Goal: Task Accomplishment & Management: Complete application form

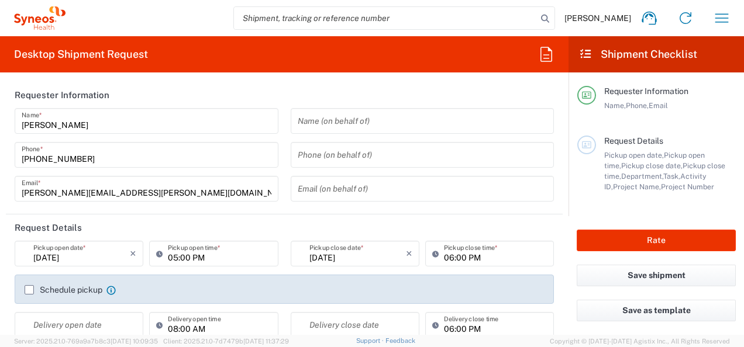
type input "[US_STATE]"
type input "[GEOGRAPHIC_DATA]"
type input "[PERSON_NAME] Rsrch Grp ([GEOGRAPHIC_DATA]) In"
type input "3190"
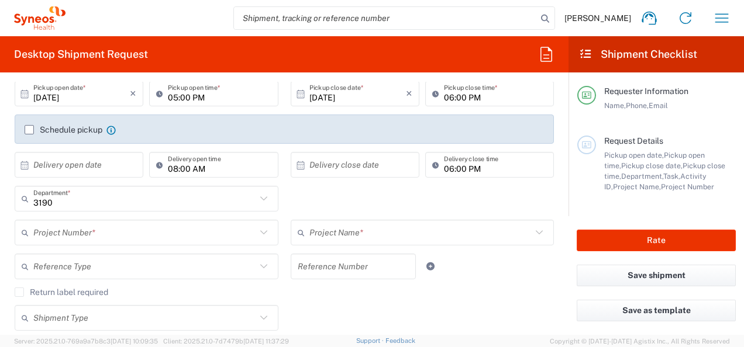
scroll to position [159, 0]
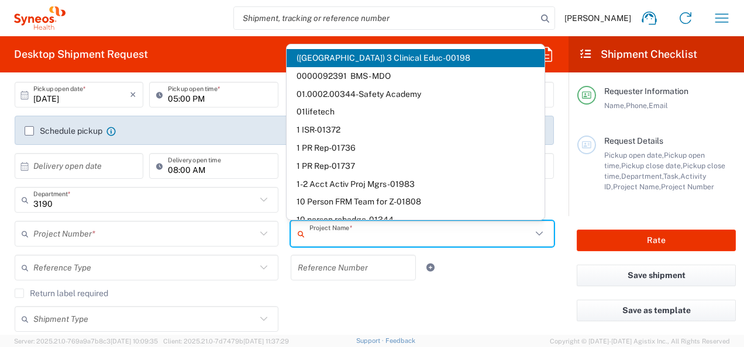
click at [341, 235] on input "text" at bounding box center [420, 234] width 223 height 20
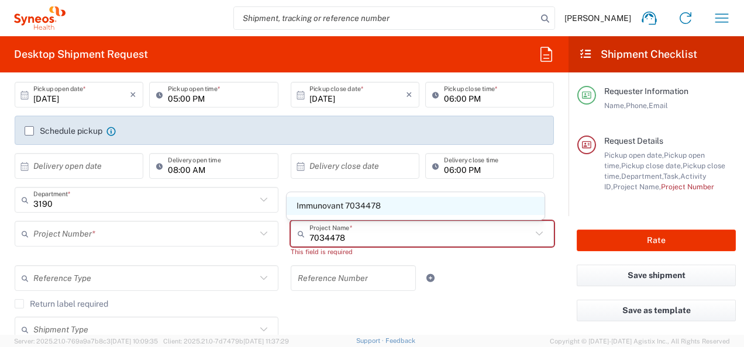
click at [367, 209] on span "Immunovant 7034478" at bounding box center [416, 206] width 258 height 18
type input "Immunovant 7034478"
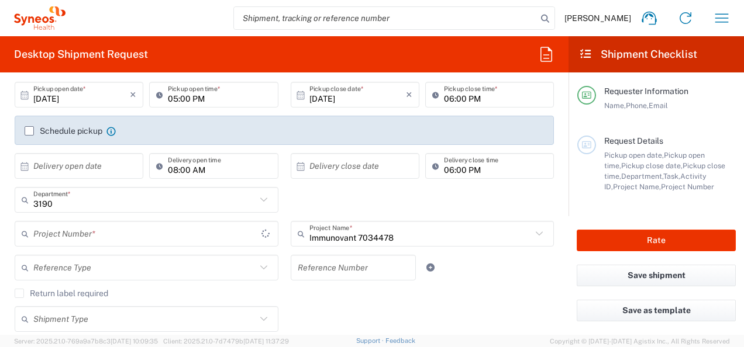
type input "7034478"
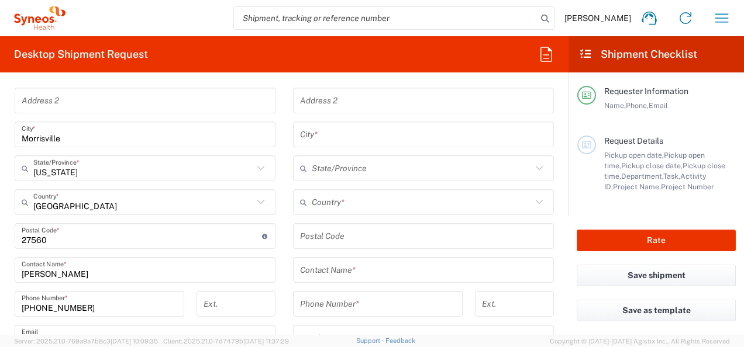
scroll to position [580, 0]
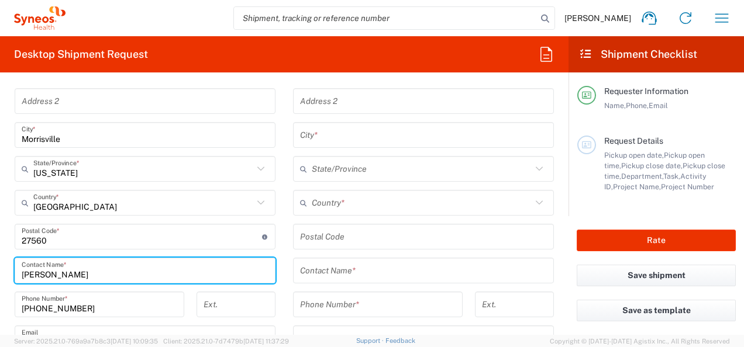
drag, startPoint x: 70, startPoint y: 275, endPoint x: 0, endPoint y: 283, distance: 70.6
click at [0, 283] on html "[PERSON_NAME] Home Shipment estimator Shipment tracking Desktop shipment reques…" at bounding box center [372, 173] width 744 height 347
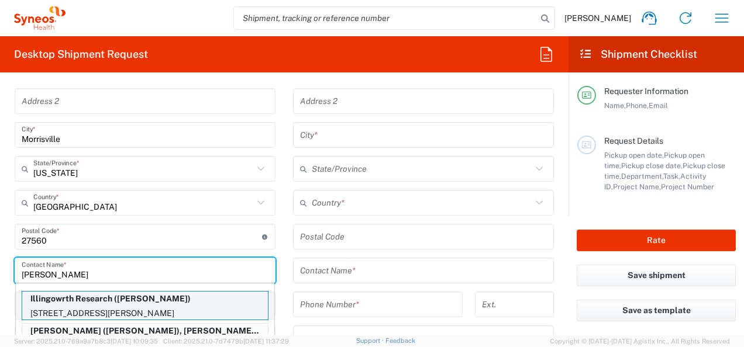
type input "[PERSON_NAME]"
click at [111, 304] on p "Illingowrth Research ([PERSON_NAME])" at bounding box center [145, 299] width 246 height 15
type input "Illingowrth Research"
type input "[STREET_ADDRESS][PERSON_NAME]"
type input "Unit 511"
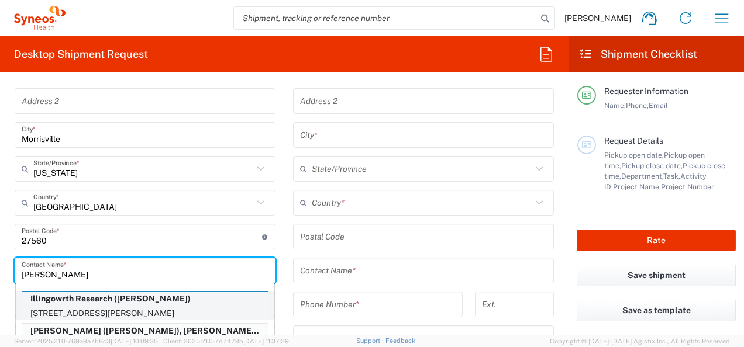
type input "[GEOGRAPHIC_DATA]"
type input "M4G0A5"
type input "[PERSON_NAME]"
type input "6479961906"
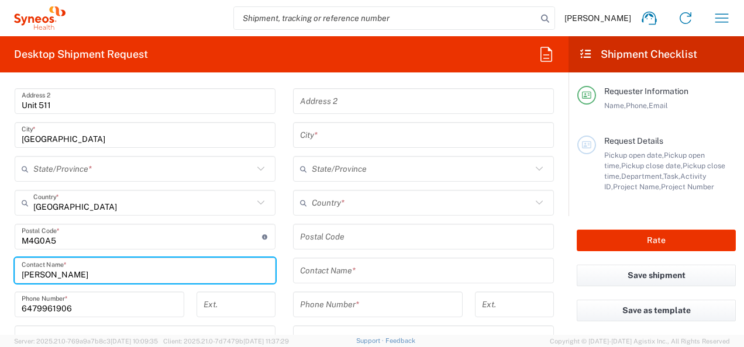
type input "[GEOGRAPHIC_DATA]"
click at [333, 268] on input "text" at bounding box center [423, 271] width 247 height 20
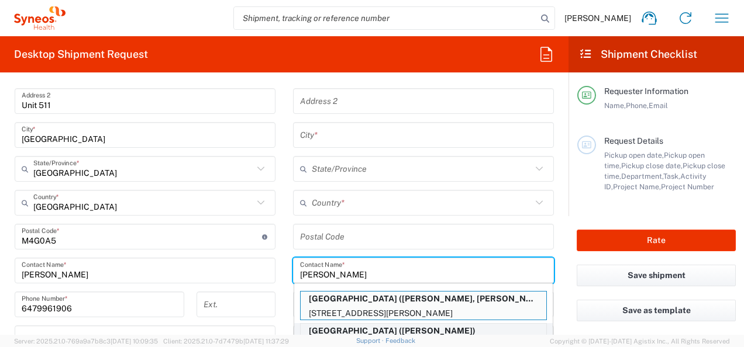
type input "[PERSON_NAME]"
click at [388, 329] on p "[GEOGRAPHIC_DATA] ([PERSON_NAME])" at bounding box center [424, 331] width 246 height 15
type input "[GEOGRAPHIC_DATA]"
type input "[STREET_ADDRESS][PERSON_NAME]"
type input "5EC, Room 309"
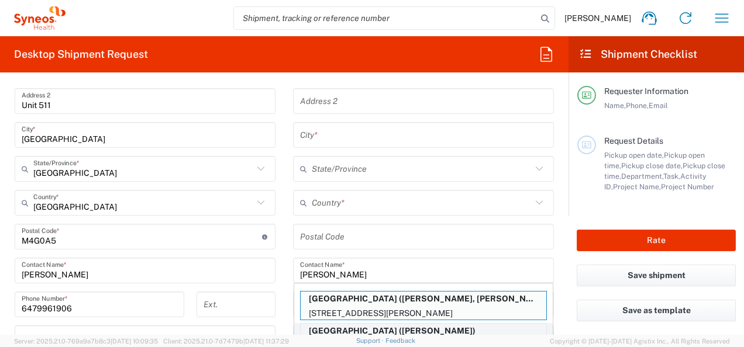
type input "[GEOGRAPHIC_DATA]"
type input "M5G2C4"
type input "[PERSON_NAME]"
type input "4163403898"
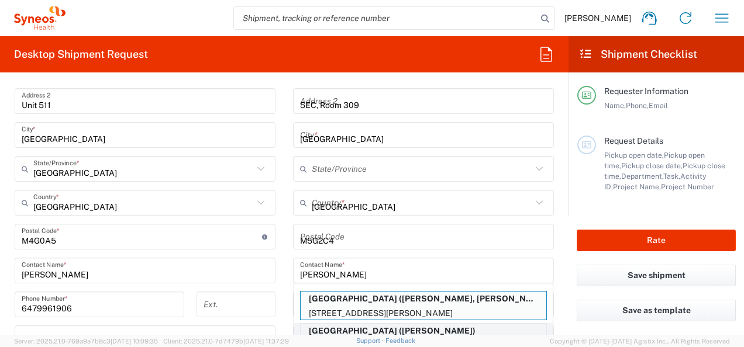
type input "[GEOGRAPHIC_DATA]"
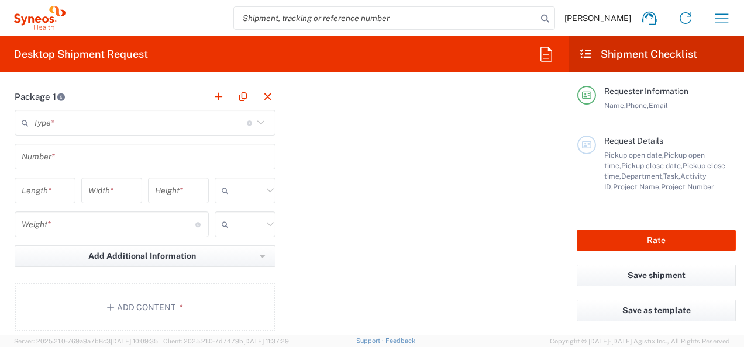
scroll to position [1035, 0]
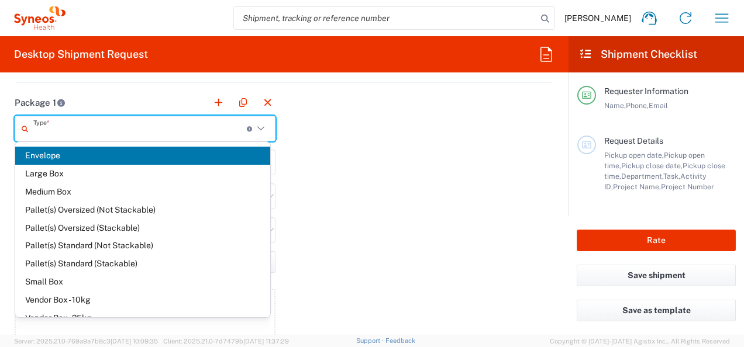
click at [161, 130] on input "text" at bounding box center [139, 129] width 213 height 20
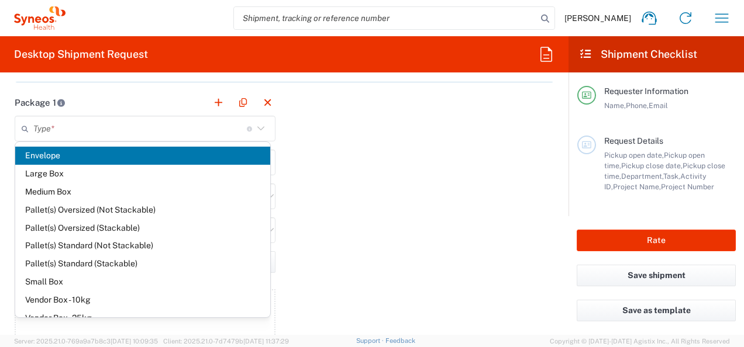
click at [119, 156] on span "Envelope" at bounding box center [142, 156] width 255 height 18
type input "Envelope"
type input "1"
type input "9.5"
type input "12.5"
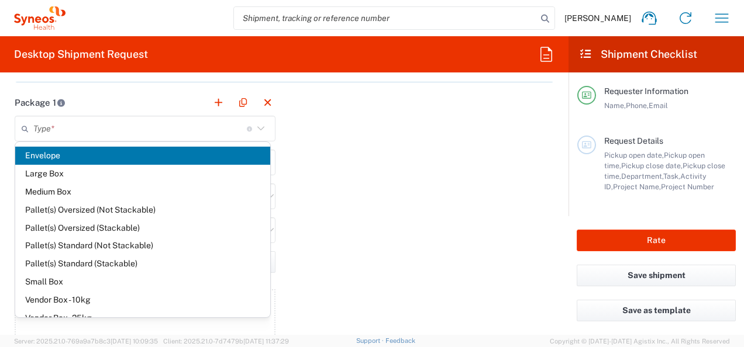
type input "0.25"
type input "in"
type input "0.45"
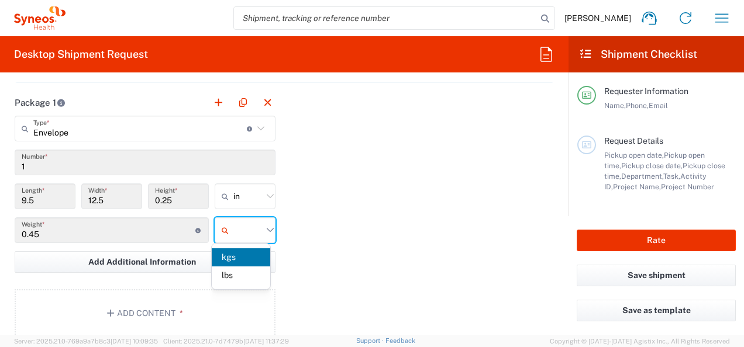
click at [233, 226] on input "text" at bounding box center [247, 230] width 29 height 19
click at [243, 274] on span "lbs" at bounding box center [241, 276] width 58 height 18
type input "lbs"
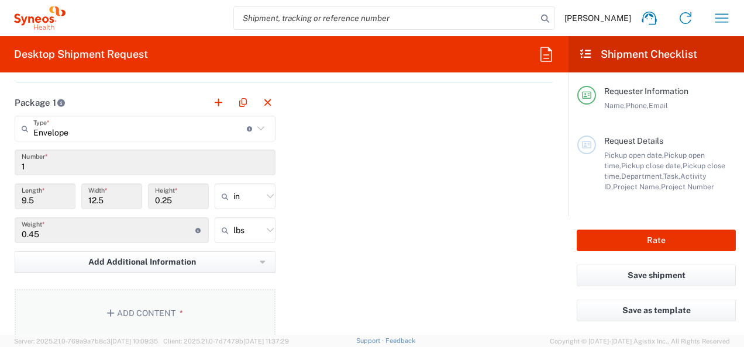
scroll to position [1102, 0]
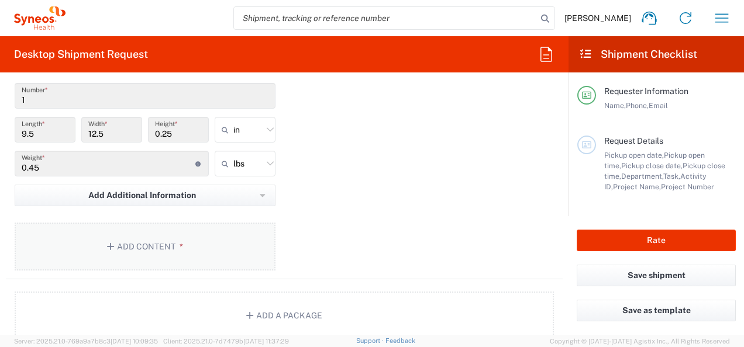
click at [163, 248] on button "Add Content *" at bounding box center [145, 247] width 261 height 48
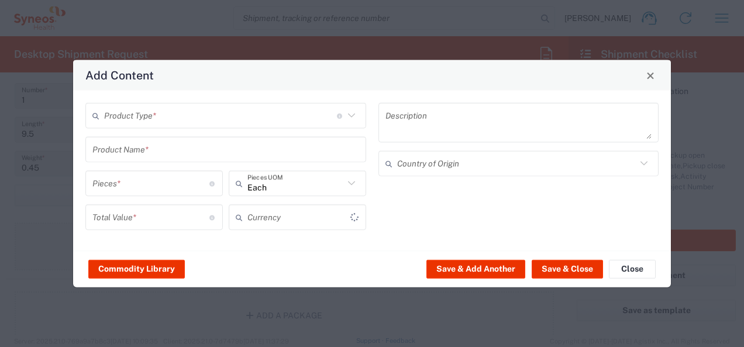
type input "US Dollar"
click at [249, 116] on input "text" at bounding box center [220, 115] width 233 height 20
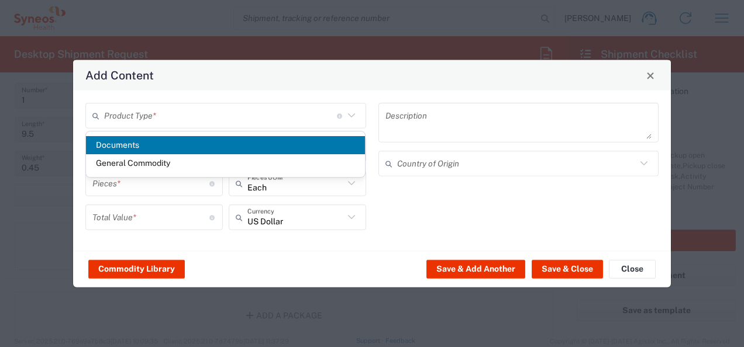
click at [178, 145] on span "Documents" at bounding box center [226, 145] width 280 height 18
type input "Documents"
type input "1"
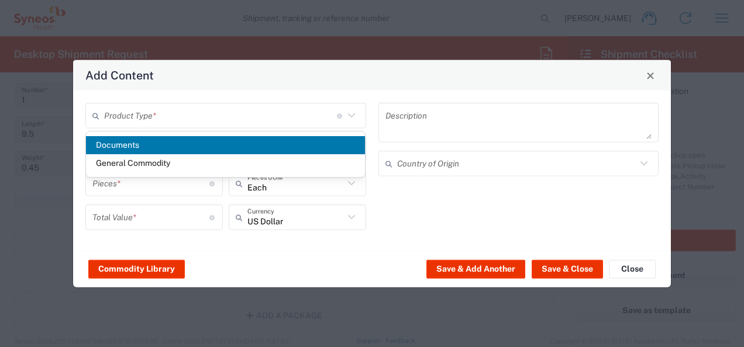
type textarea "Documents"
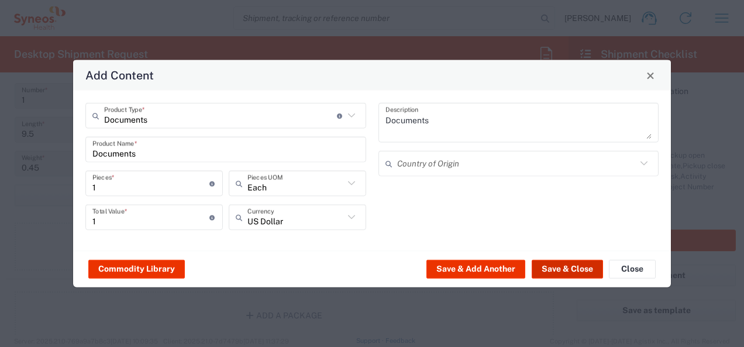
click at [560, 268] on button "Save & Close" at bounding box center [567, 269] width 71 height 19
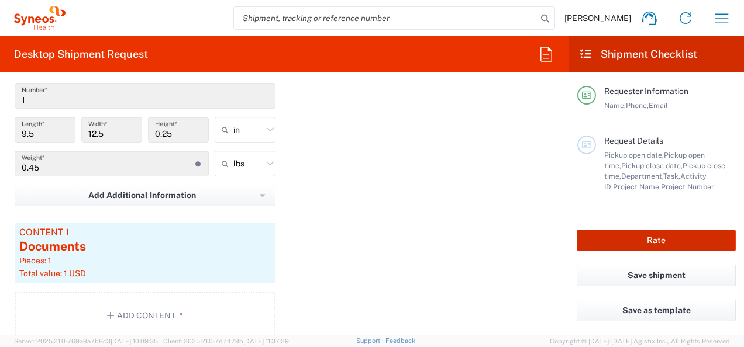
click at [631, 244] on button "Rate" at bounding box center [656, 241] width 159 height 22
type input "3190"
type input "Immunovant 7034478"
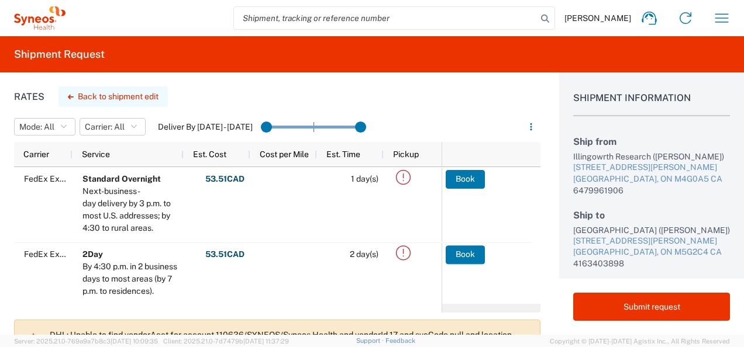
click at [112, 92] on button "Back to shipment edit" at bounding box center [112, 97] width 109 height 20
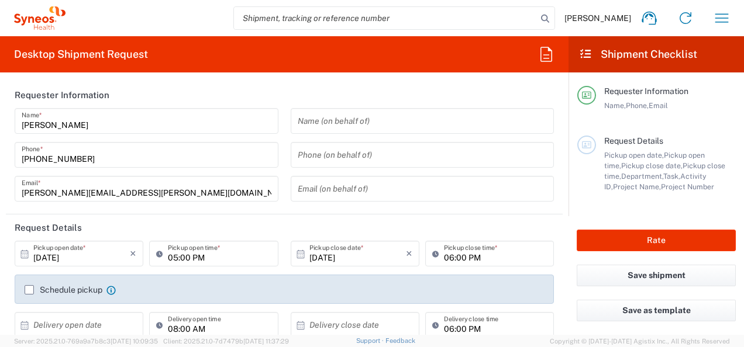
type input "[GEOGRAPHIC_DATA]"
type input "7034478"
type input "Envelope"
type input "Immunovant 7034478"
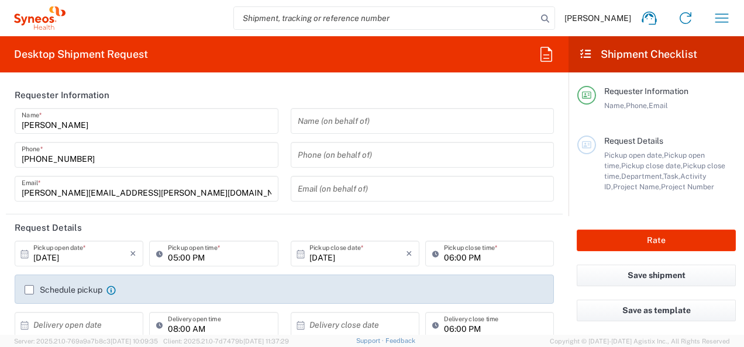
type input "3190"
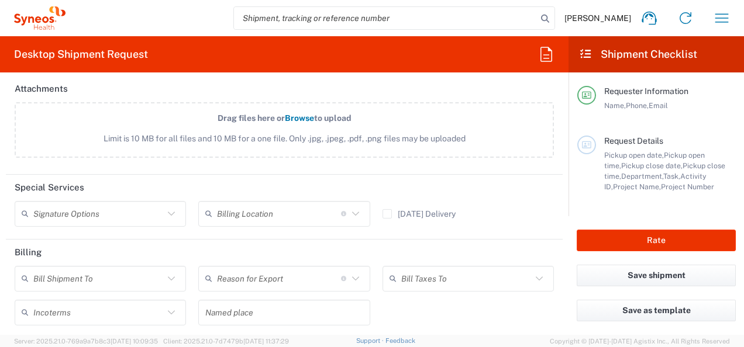
scroll to position [1440, 0]
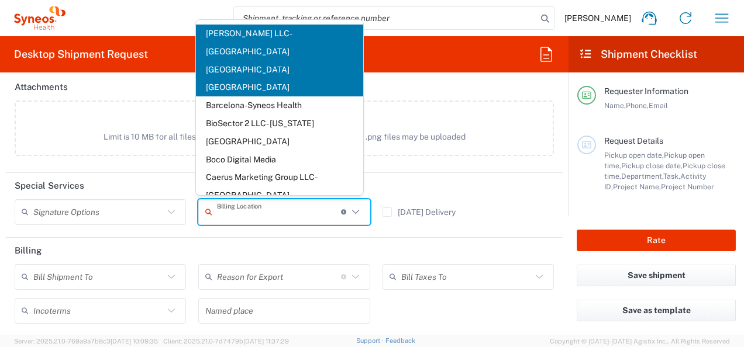
click at [244, 202] on input "text" at bounding box center [279, 212] width 124 height 20
click at [253, 239] on header "Billing" at bounding box center [284, 251] width 557 height 26
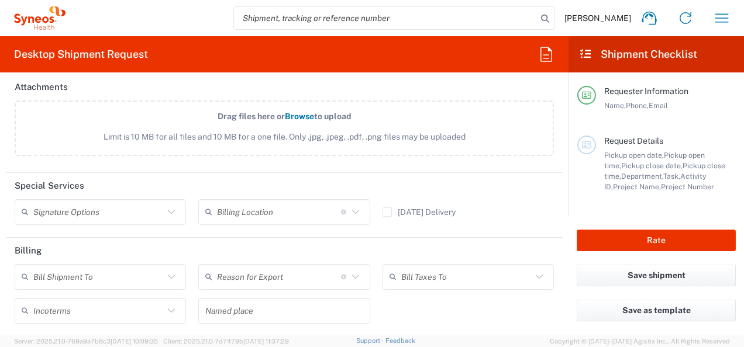
click at [276, 211] on input "text" at bounding box center [279, 212] width 124 height 20
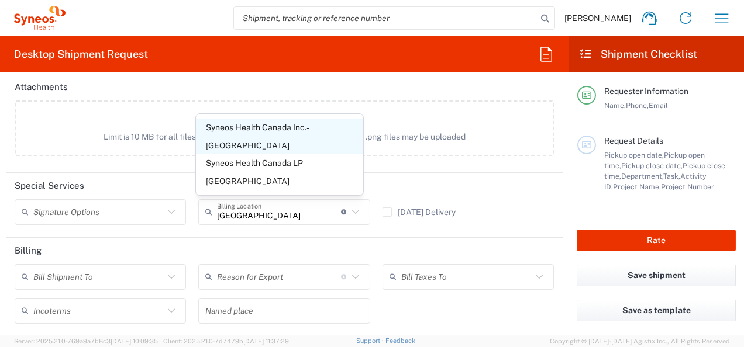
click at [322, 155] on span "Syneos Health Canada Inc.- [GEOGRAPHIC_DATA]" at bounding box center [279, 137] width 167 height 36
type input "Syneos Health Canada Inc.- [GEOGRAPHIC_DATA]"
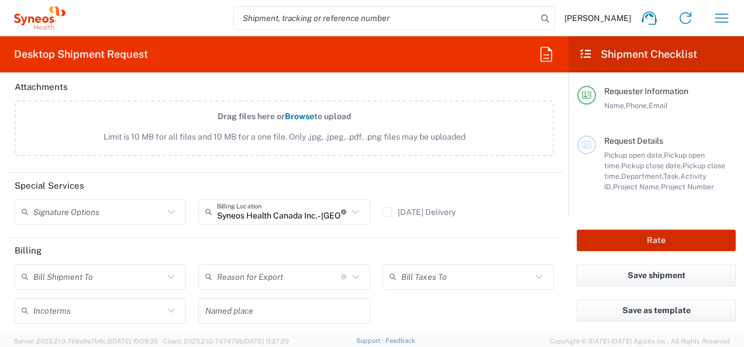
click at [625, 243] on button "Rate" at bounding box center [656, 241] width 159 height 22
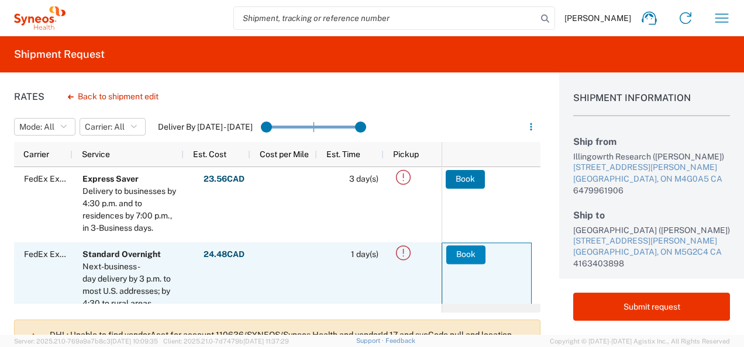
click at [470, 251] on button "Book" at bounding box center [465, 255] width 39 height 19
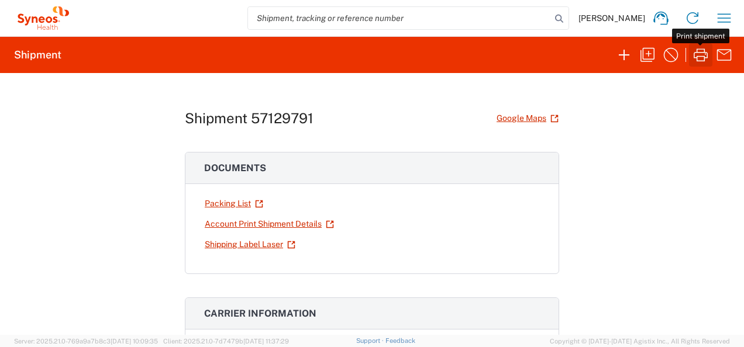
click at [696, 54] on icon "button" at bounding box center [700, 55] width 19 height 19
